Goal: Find specific page/section: Find specific page/section

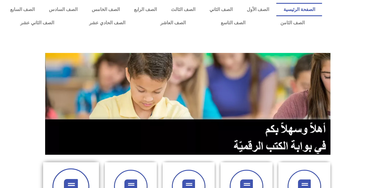
click at [76, 174] on span at bounding box center [70, 186] width 37 height 37
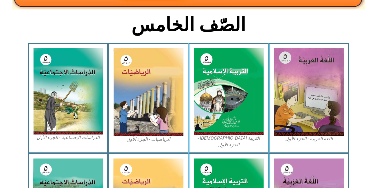
scroll to position [131, 0]
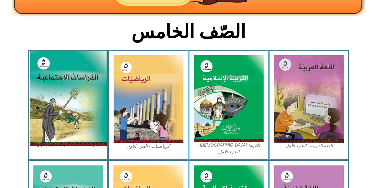
click at [81, 91] on img at bounding box center [68, 98] width 77 height 95
click at [76, 83] on img at bounding box center [68, 98] width 77 height 95
click at [76, 91] on img at bounding box center [68, 98] width 77 height 95
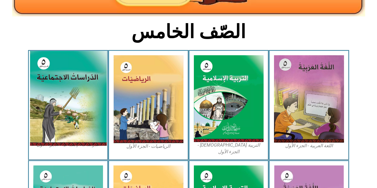
click at [76, 91] on img at bounding box center [68, 98] width 77 height 95
click at [73, 103] on img at bounding box center [68, 98] width 77 height 95
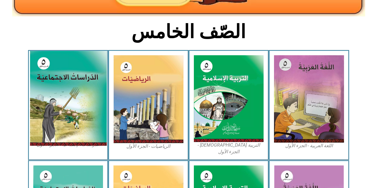
click at [74, 106] on img at bounding box center [68, 98] width 77 height 95
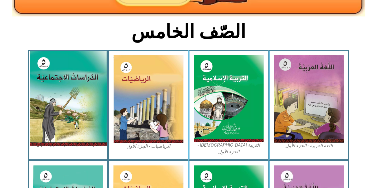
drag, startPoint x: 74, startPoint y: 106, endPoint x: 58, endPoint y: 94, distance: 19.8
click at [58, 94] on img at bounding box center [68, 98] width 77 height 95
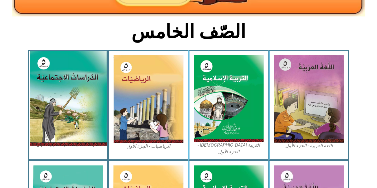
click at [65, 95] on img at bounding box center [68, 98] width 77 height 95
click at [69, 91] on img at bounding box center [68, 98] width 77 height 95
click at [86, 111] on img at bounding box center [68, 98] width 77 height 95
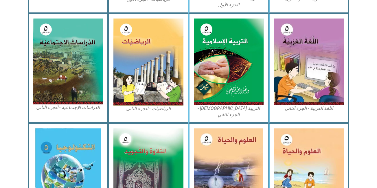
scroll to position [296, 0]
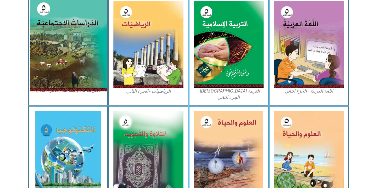
click at [69, 51] on img at bounding box center [68, 44] width 77 height 95
click at [85, 82] on img at bounding box center [68, 44] width 77 height 95
drag, startPoint x: 85, startPoint y: 82, endPoint x: 68, endPoint y: 59, distance: 28.7
click at [68, 59] on img at bounding box center [68, 44] width 77 height 95
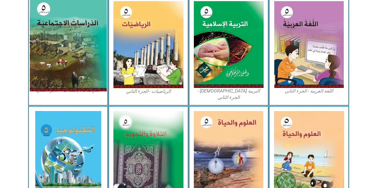
click at [68, 59] on img at bounding box center [68, 44] width 77 height 95
drag, startPoint x: 68, startPoint y: 59, endPoint x: 69, endPoint y: 34, distance: 25.5
click at [69, 34] on img at bounding box center [68, 44] width 77 height 95
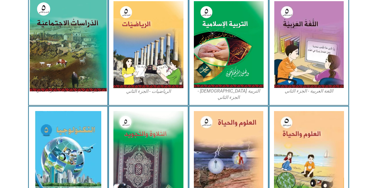
click at [69, 34] on img at bounding box center [68, 44] width 77 height 95
click at [72, 23] on img at bounding box center [68, 44] width 77 height 95
click at [101, 81] on img at bounding box center [68, 44] width 77 height 95
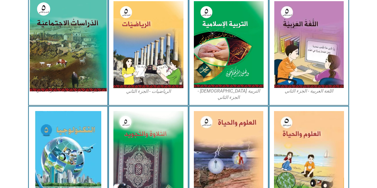
click at [101, 81] on img at bounding box center [68, 44] width 77 height 95
click at [78, 57] on img at bounding box center [68, 44] width 77 height 95
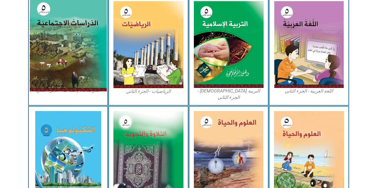
click at [105, 56] on img at bounding box center [68, 44] width 77 height 95
click at [87, 54] on img at bounding box center [68, 44] width 77 height 95
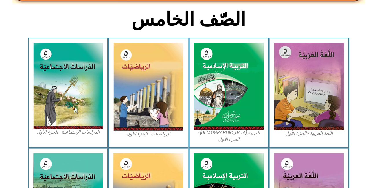
scroll to position [142, 0]
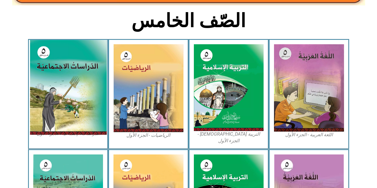
click at [70, 127] on img at bounding box center [68, 87] width 77 height 95
click at [69, 116] on img at bounding box center [68, 87] width 77 height 95
click at [69, 117] on img at bounding box center [68, 87] width 77 height 95
click at [77, 131] on img at bounding box center [68, 87] width 77 height 95
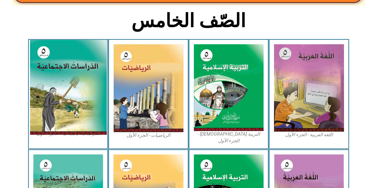
click at [77, 131] on img at bounding box center [68, 87] width 77 height 95
click at [72, 111] on img at bounding box center [68, 87] width 77 height 95
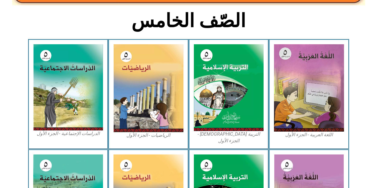
click at [12, 89] on section "اللغة العربية - الجزء الأول​ التربية الإسلامية - الجزء الأول الرياضيات - الجزء …" at bounding box center [188, 94] width 377 height 110
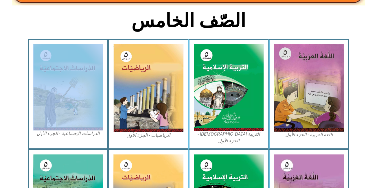
click at [12, 89] on section "اللغة العربية - الجزء الأول​ التربية الإسلامية - الجزء الأول الرياضيات - الجزء …" at bounding box center [188, 94] width 377 height 110
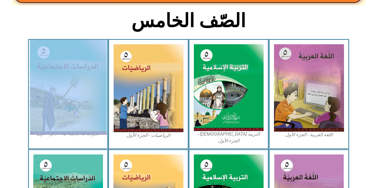
click at [83, 69] on img at bounding box center [68, 87] width 77 height 95
drag, startPoint x: 83, startPoint y: 69, endPoint x: 91, endPoint y: 96, distance: 28.2
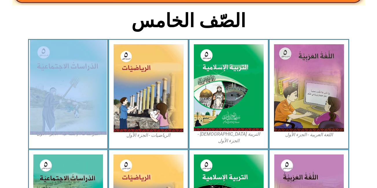
click at [91, 96] on img at bounding box center [68, 87] width 77 height 95
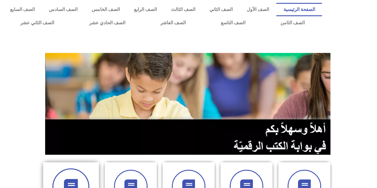
click at [74, 181] on icon at bounding box center [71, 187] width 16 height 16
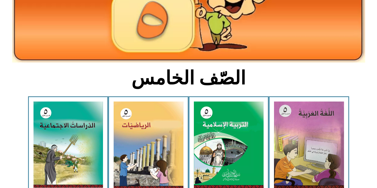
scroll to position [99, 0]
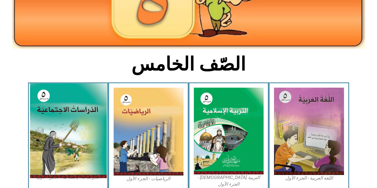
click at [87, 138] on img at bounding box center [68, 130] width 77 height 95
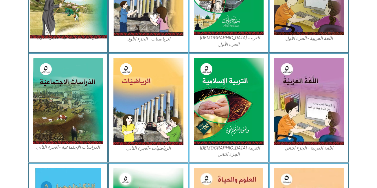
scroll to position [263, 0]
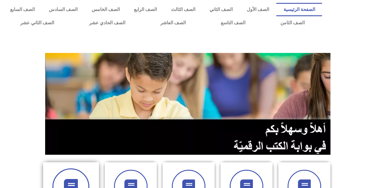
click at [83, 180] on span at bounding box center [70, 186] width 37 height 37
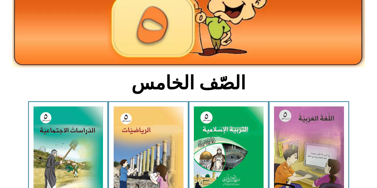
scroll to position [93, 0]
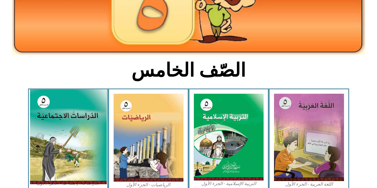
click at [68, 138] on img at bounding box center [68, 136] width 77 height 95
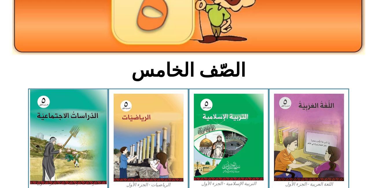
click at [68, 138] on img at bounding box center [68, 136] width 77 height 95
click at [69, 136] on img at bounding box center [68, 136] width 77 height 95
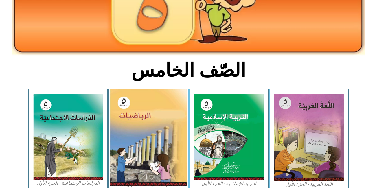
click at [138, 134] on img at bounding box center [148, 137] width 77 height 97
click at [138, 135] on img at bounding box center [148, 137] width 77 height 97
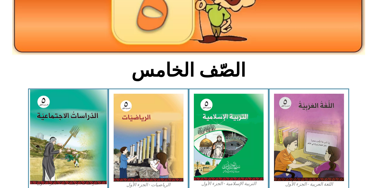
click at [54, 145] on img at bounding box center [68, 136] width 77 height 95
drag, startPoint x: 54, startPoint y: 145, endPoint x: 58, endPoint y: 127, distance: 18.1
click at [58, 127] on img at bounding box center [68, 136] width 77 height 95
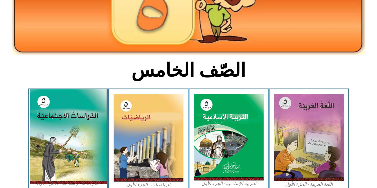
click at [58, 127] on img at bounding box center [68, 136] width 77 height 95
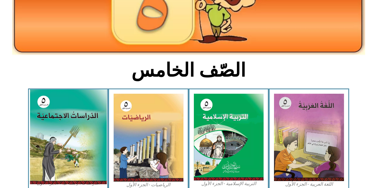
click at [58, 127] on img at bounding box center [68, 136] width 77 height 95
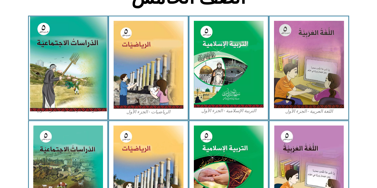
scroll to position [164, 0]
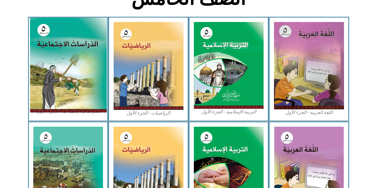
click at [63, 67] on img at bounding box center [68, 65] width 77 height 95
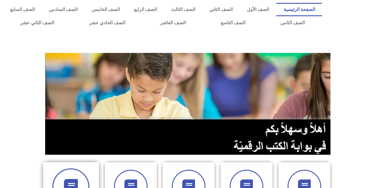
click at [82, 173] on span at bounding box center [70, 186] width 37 height 37
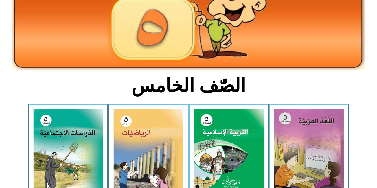
scroll to position [78, 0]
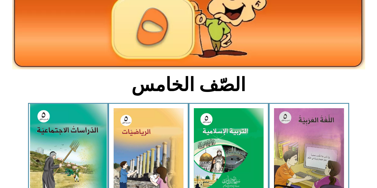
click at [91, 150] on img at bounding box center [68, 151] width 77 height 95
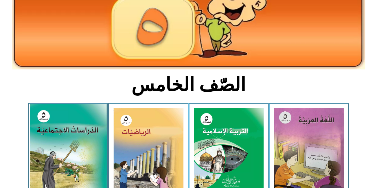
drag, startPoint x: 86, startPoint y: 151, endPoint x: 91, endPoint y: 150, distance: 5.1
click at [91, 150] on img at bounding box center [68, 151] width 77 height 95
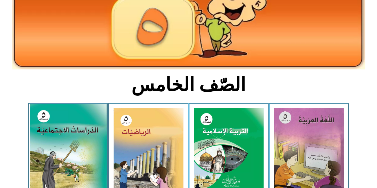
click at [81, 144] on img at bounding box center [68, 151] width 77 height 95
click at [90, 127] on img at bounding box center [68, 151] width 77 height 95
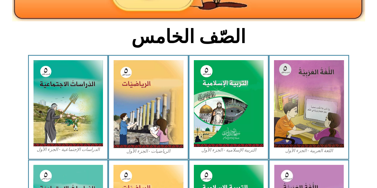
scroll to position [129, 0]
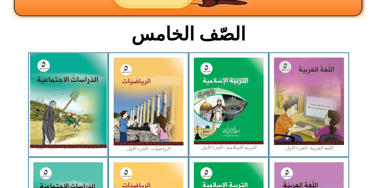
click at [72, 125] on img at bounding box center [68, 100] width 77 height 95
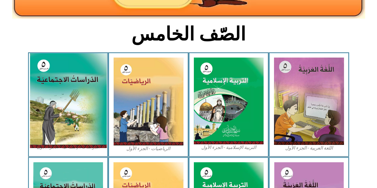
click at [36, 100] on img at bounding box center [68, 100] width 77 height 95
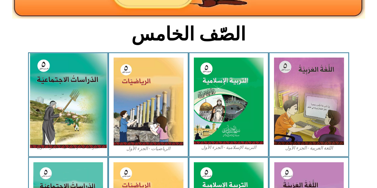
drag, startPoint x: 36, startPoint y: 100, endPoint x: 56, endPoint y: 87, distance: 24.5
click at [56, 87] on img at bounding box center [68, 100] width 77 height 95
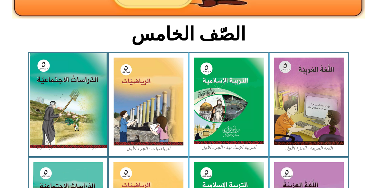
drag, startPoint x: 56, startPoint y: 87, endPoint x: 71, endPoint y: 66, distance: 25.7
click at [71, 66] on img at bounding box center [68, 100] width 77 height 95
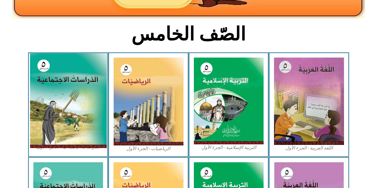
click at [79, 80] on img at bounding box center [68, 100] width 77 height 95
drag, startPoint x: 79, startPoint y: 80, endPoint x: 70, endPoint y: 79, distance: 9.6
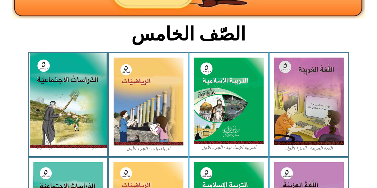
click at [70, 79] on img at bounding box center [68, 100] width 77 height 95
click at [70, 80] on img at bounding box center [68, 100] width 77 height 95
click at [66, 83] on img at bounding box center [68, 100] width 77 height 95
click at [65, 81] on img at bounding box center [68, 100] width 77 height 95
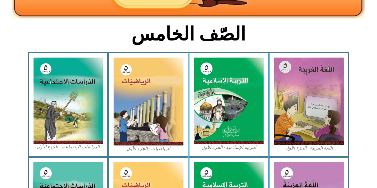
drag, startPoint x: 65, startPoint y: 81, endPoint x: 286, endPoint y: 18, distance: 229.9
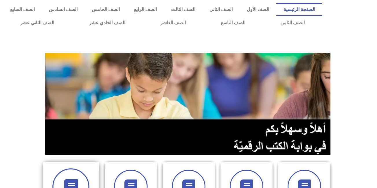
click at [83, 174] on span at bounding box center [70, 186] width 37 height 37
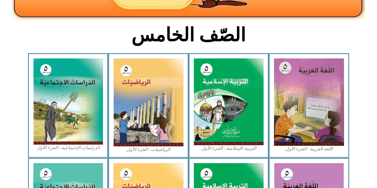
scroll to position [130, 0]
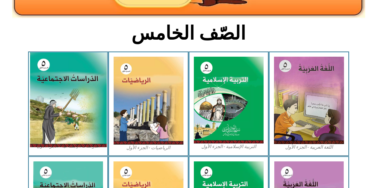
click at [83, 84] on img at bounding box center [68, 99] width 77 height 95
click at [83, 85] on img at bounding box center [68, 99] width 77 height 95
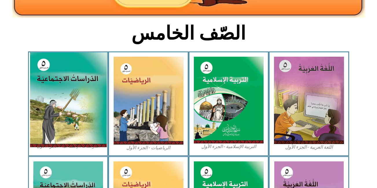
click at [83, 87] on img at bounding box center [68, 99] width 77 height 95
drag, startPoint x: 83, startPoint y: 87, endPoint x: 77, endPoint y: 82, distance: 8.2
click at [77, 82] on img at bounding box center [68, 99] width 77 height 95
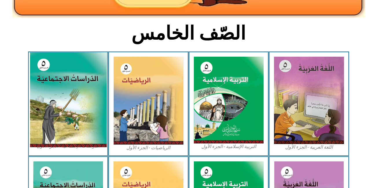
click at [77, 82] on img at bounding box center [68, 99] width 77 height 95
